Goal: Check status: Check status

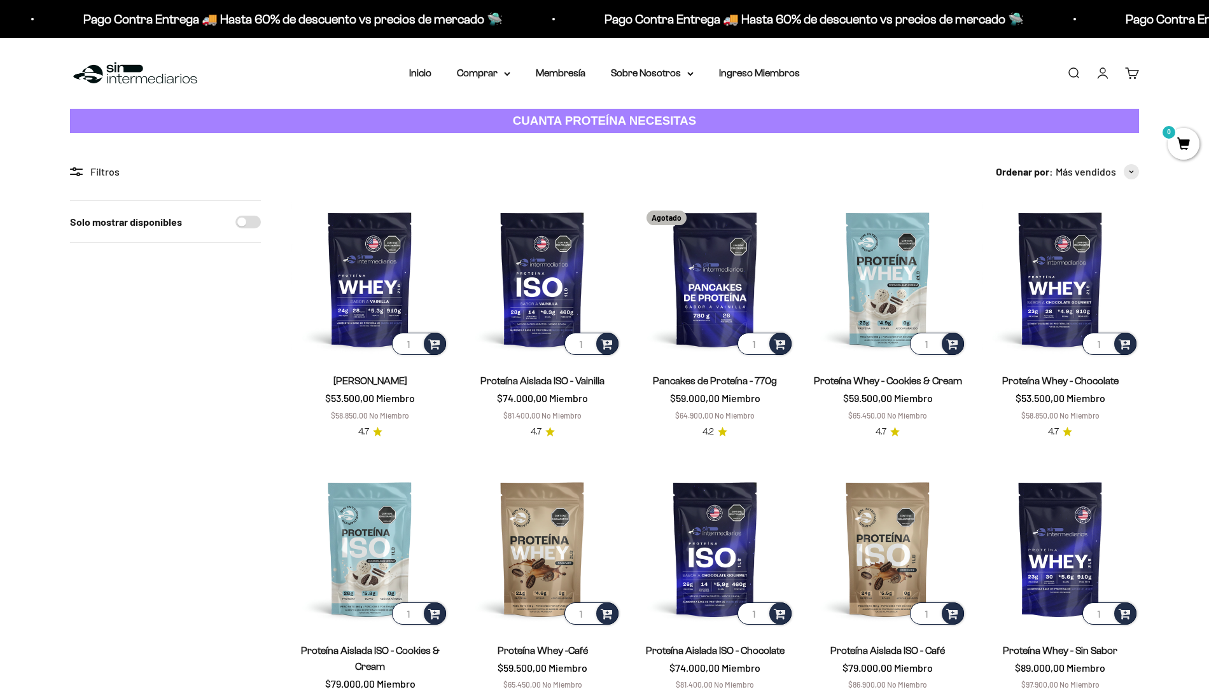
click at [1124, 74] on div "Menú [GEOGRAPHIC_DATA] Inicio Comprar Proteínas Ver Todos Whey Iso Vegan Pancak…" at bounding box center [604, 73] width 1209 height 71
click at [1110, 66] on link "Iniciar sesión" at bounding box center [1103, 73] width 14 height 14
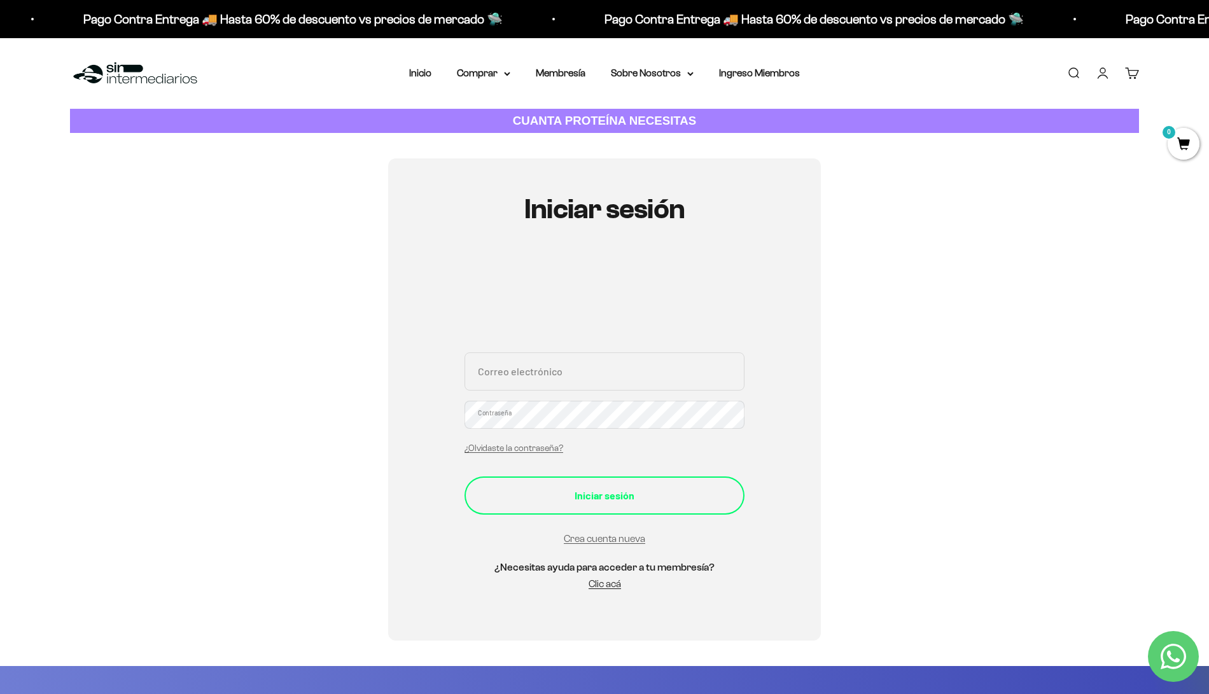
type input "jdmontesm2004@gmail.com"
click at [603, 488] on div "Iniciar sesión" at bounding box center [604, 496] width 229 height 17
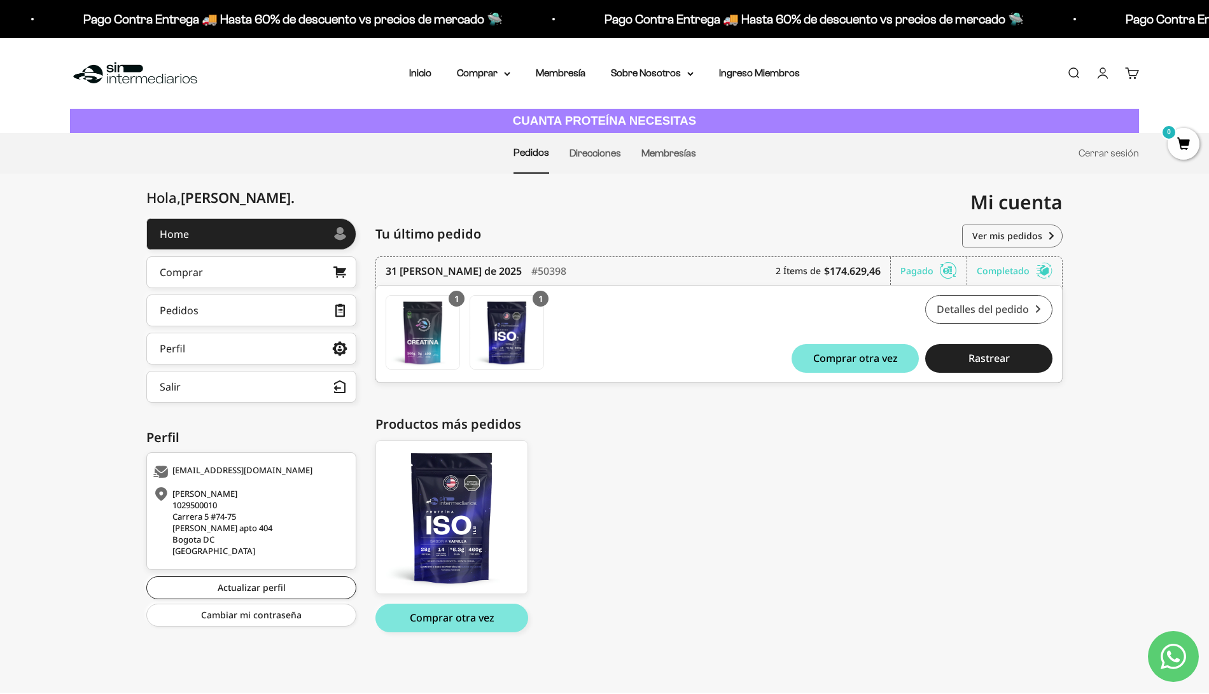
click at [1010, 295] on link "Detalles del pedido" at bounding box center [988, 309] width 127 height 29
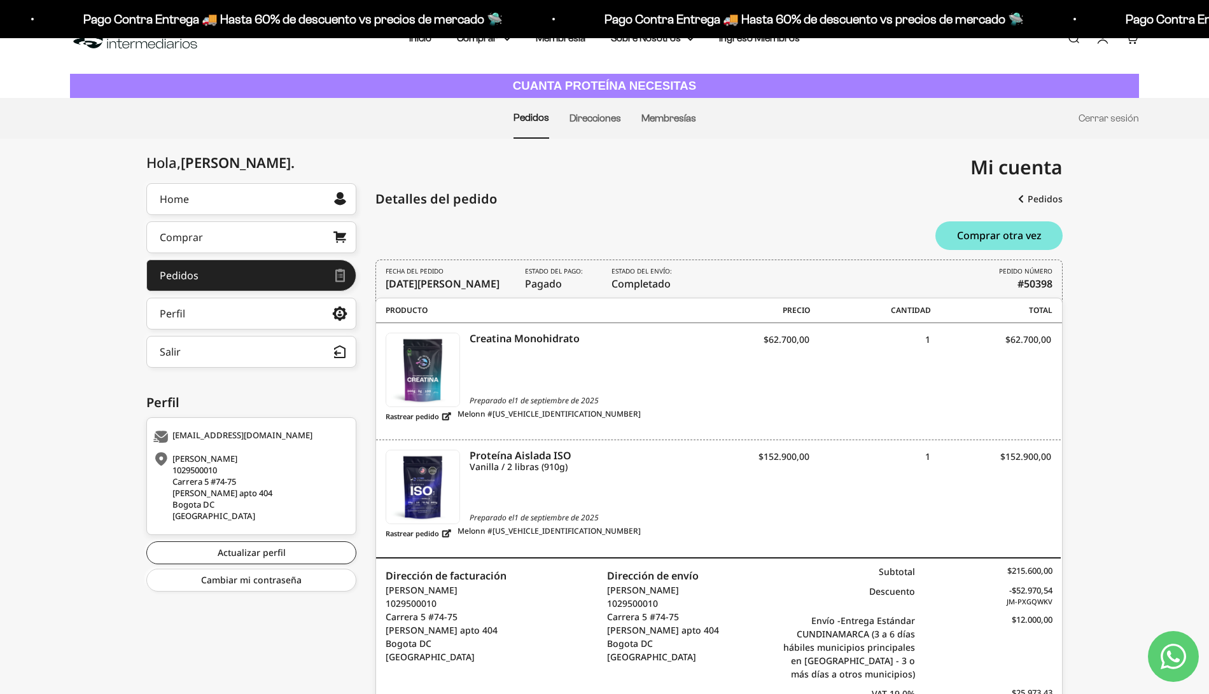
scroll to position [91, 0]
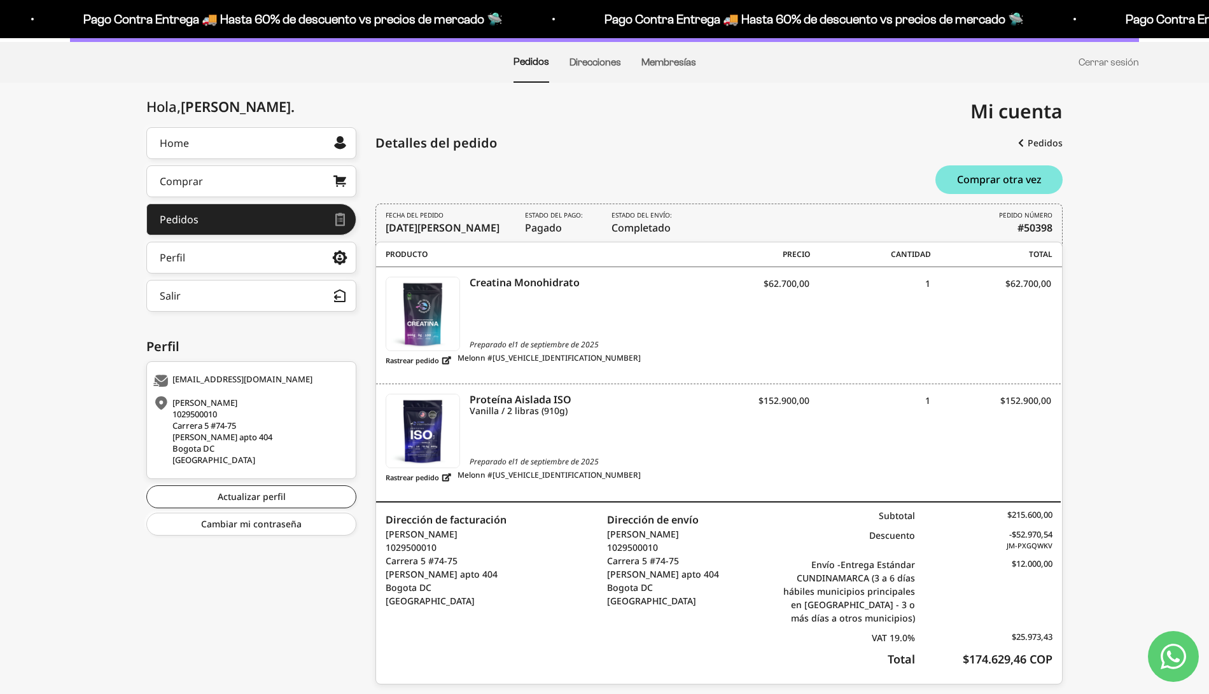
click at [551, 470] on span "Melonn #M1756693874211256" at bounding box center [549, 478] width 183 height 16
click at [443, 435] on img at bounding box center [422, 431] width 73 height 73
click at [445, 470] on link "Rastrear pedido" at bounding box center [419, 478] width 66 height 16
click at [264, 127] on link "Home" at bounding box center [251, 143] width 210 height 32
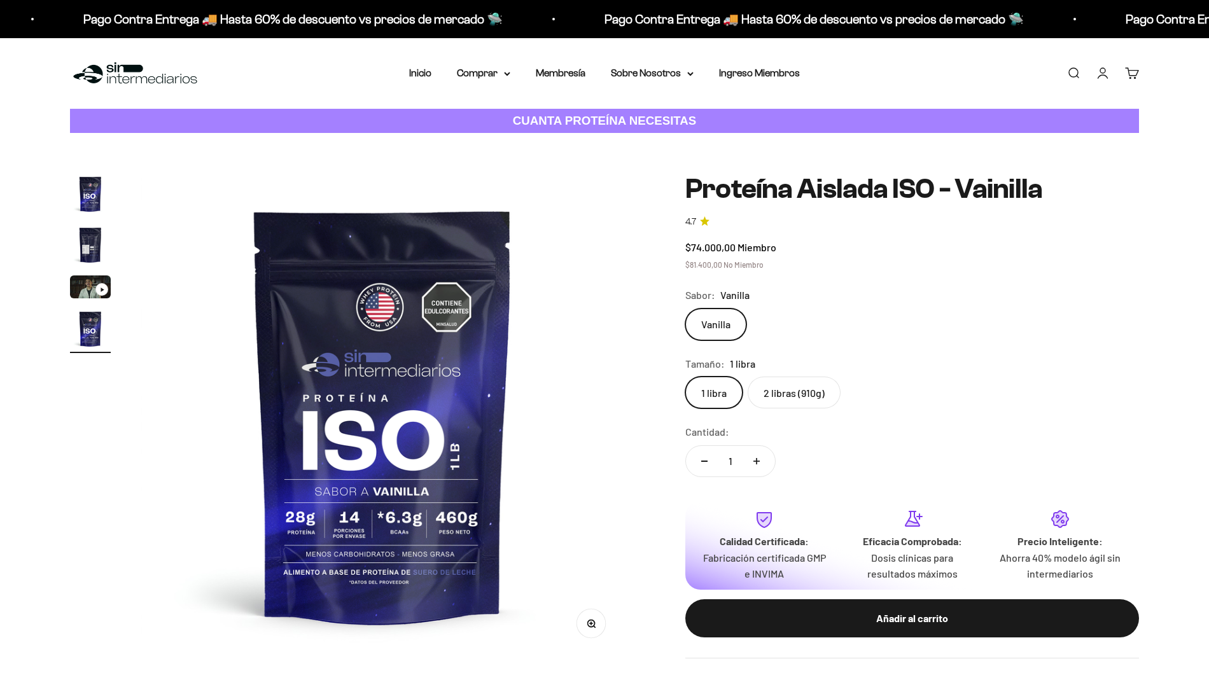
scroll to position [0, 1532]
